Goal: Task Accomplishment & Management: Use online tool/utility

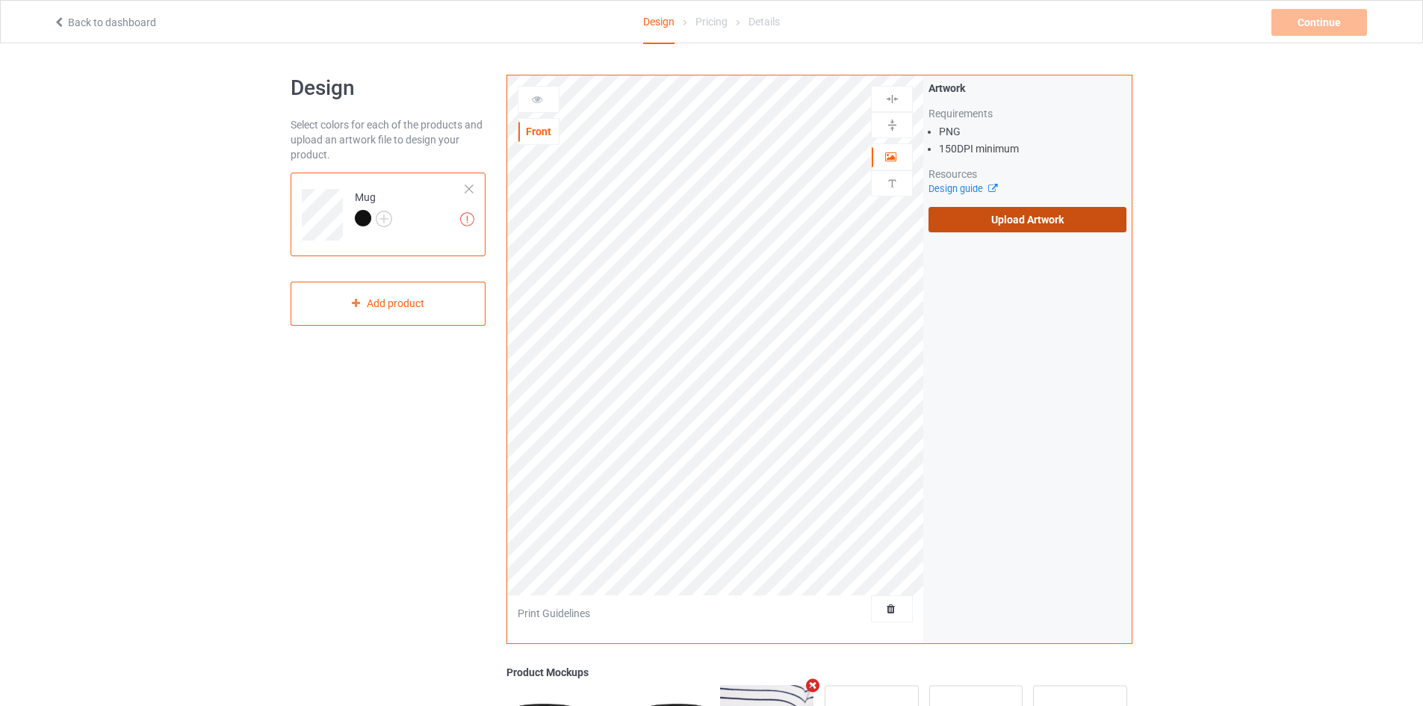
click at [952, 224] on label "Upload Artwork" at bounding box center [1028, 219] width 198 height 25
click at [0, 0] on input "Upload Artwork" at bounding box center [0, 0] width 0 height 0
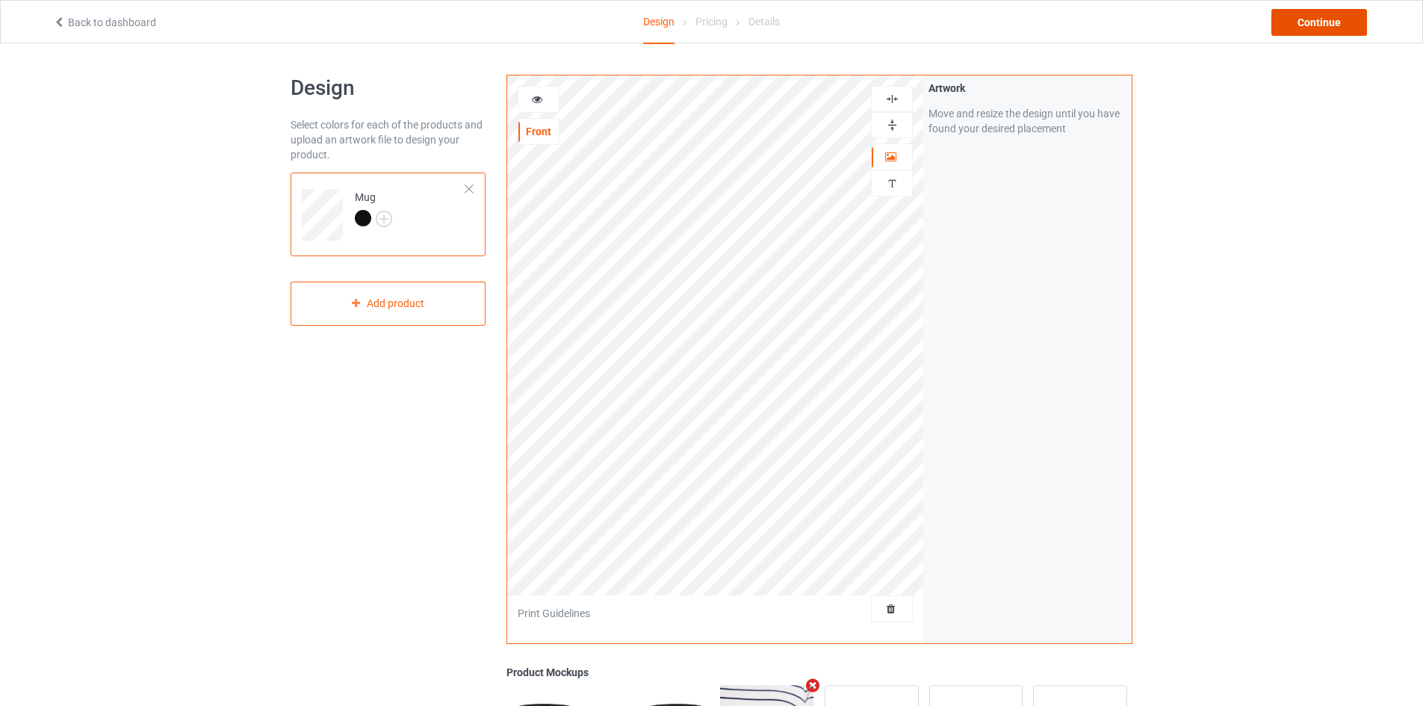
click at [1322, 22] on div "Continue" at bounding box center [1320, 22] width 96 height 27
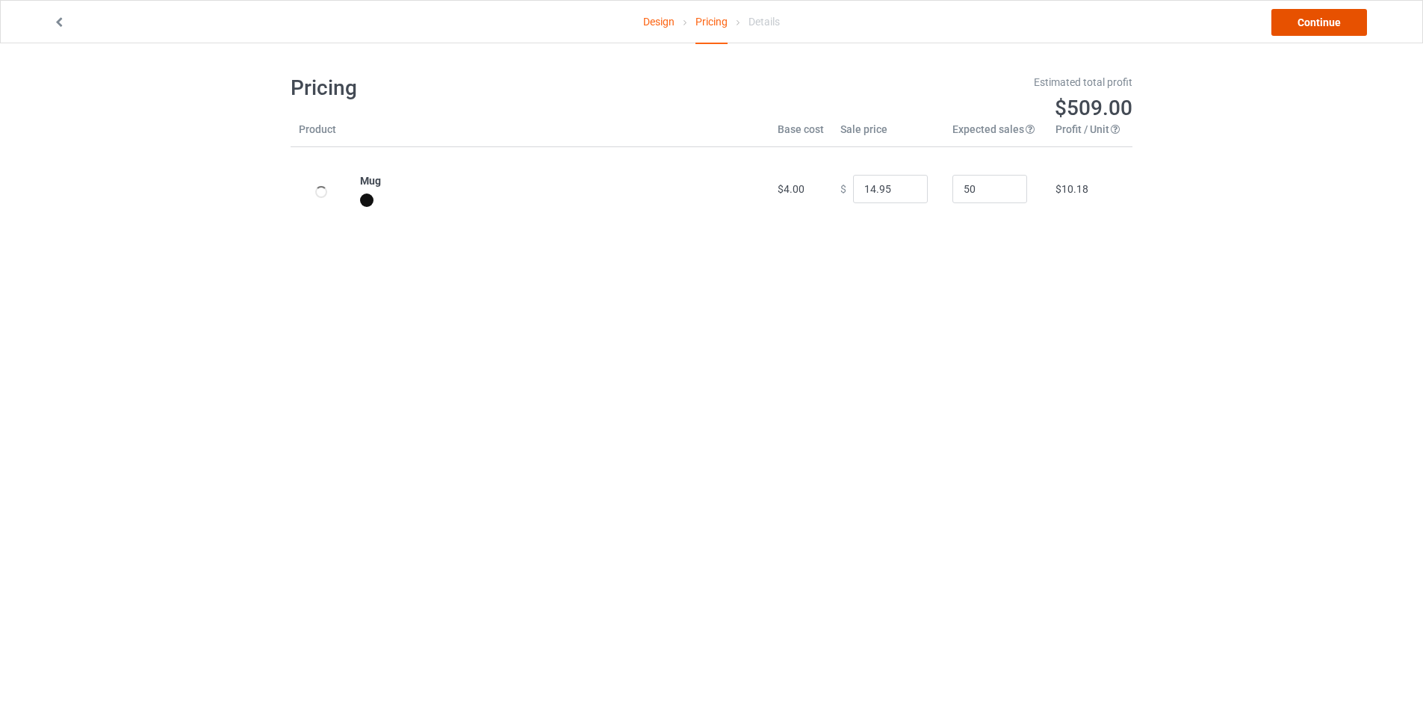
click at [1321, 25] on link "Continue" at bounding box center [1320, 22] width 96 height 27
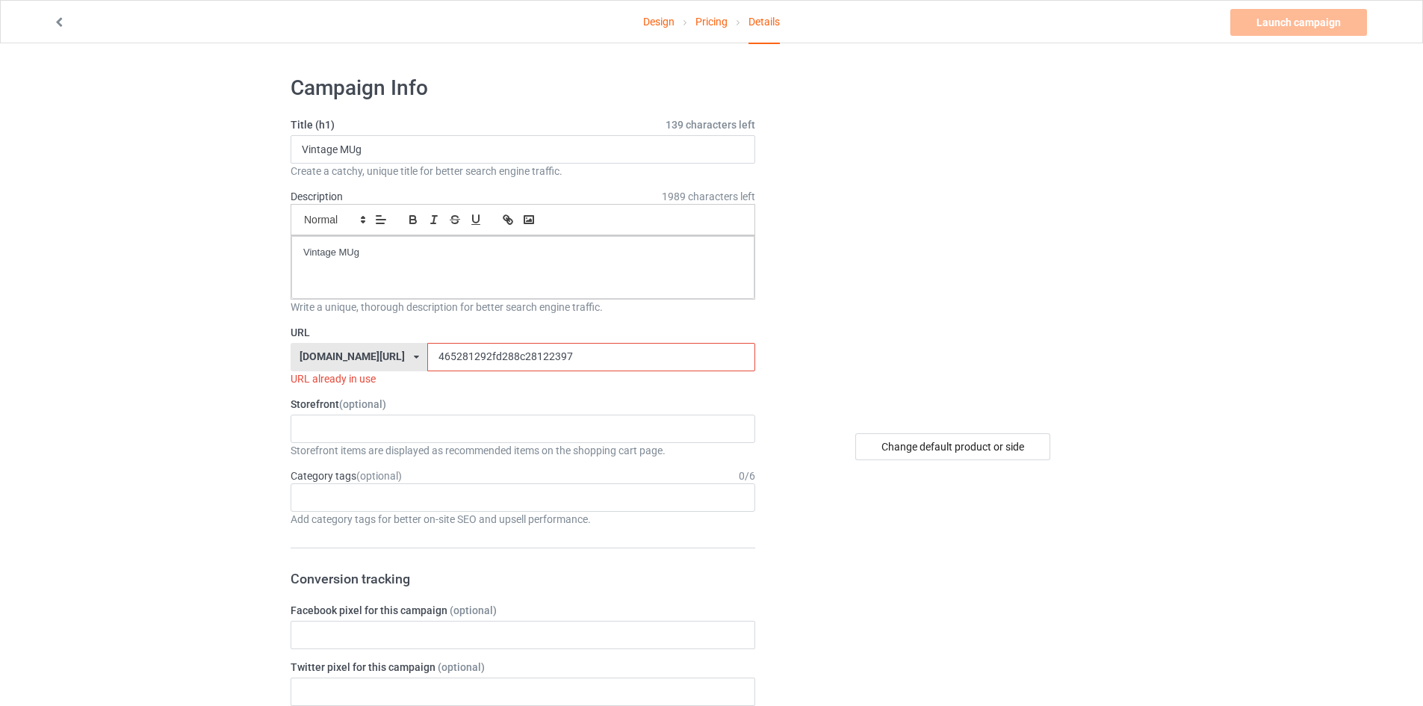
click at [493, 352] on input "465281292fd288c28122397" at bounding box center [590, 357] width 327 height 28
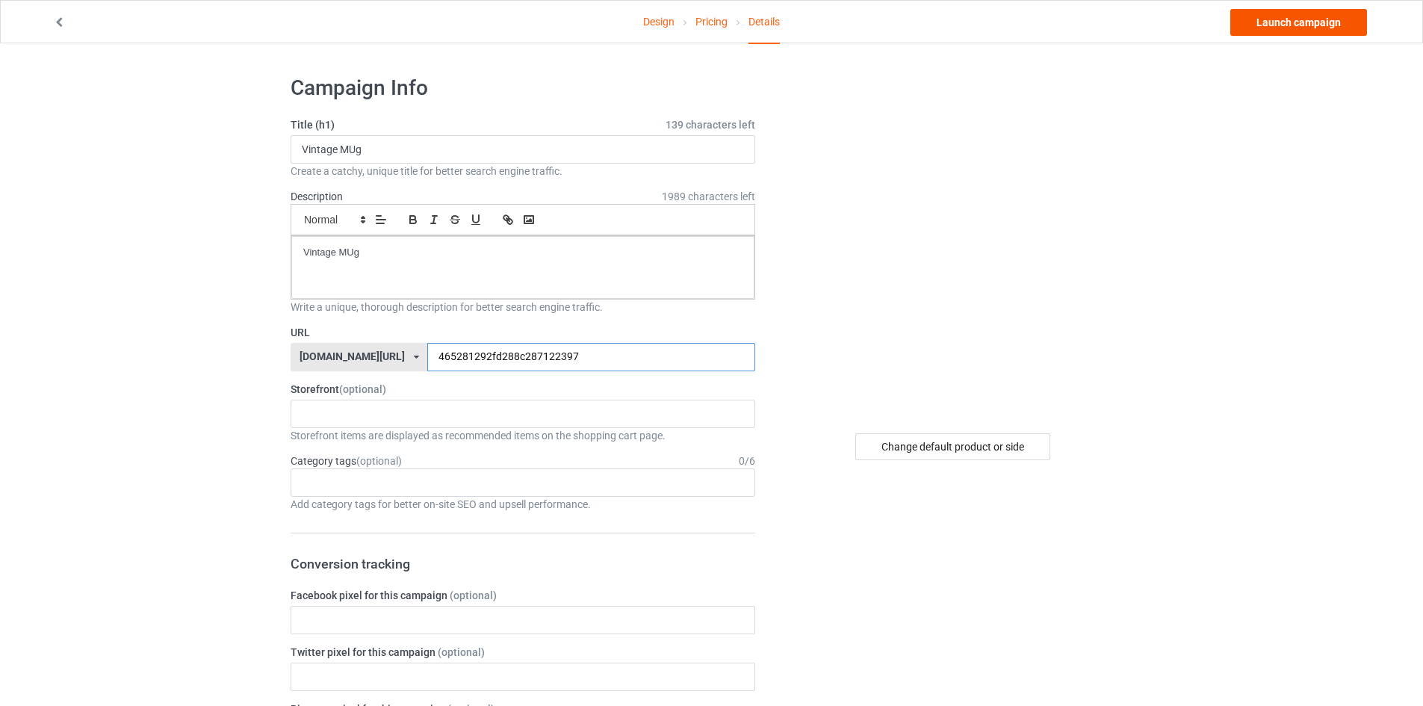
type input "465281292fd288c287122397"
click at [1287, 23] on link "Launch campaign" at bounding box center [1298, 22] width 137 height 27
